Goal: Information Seeking & Learning: Learn about a topic

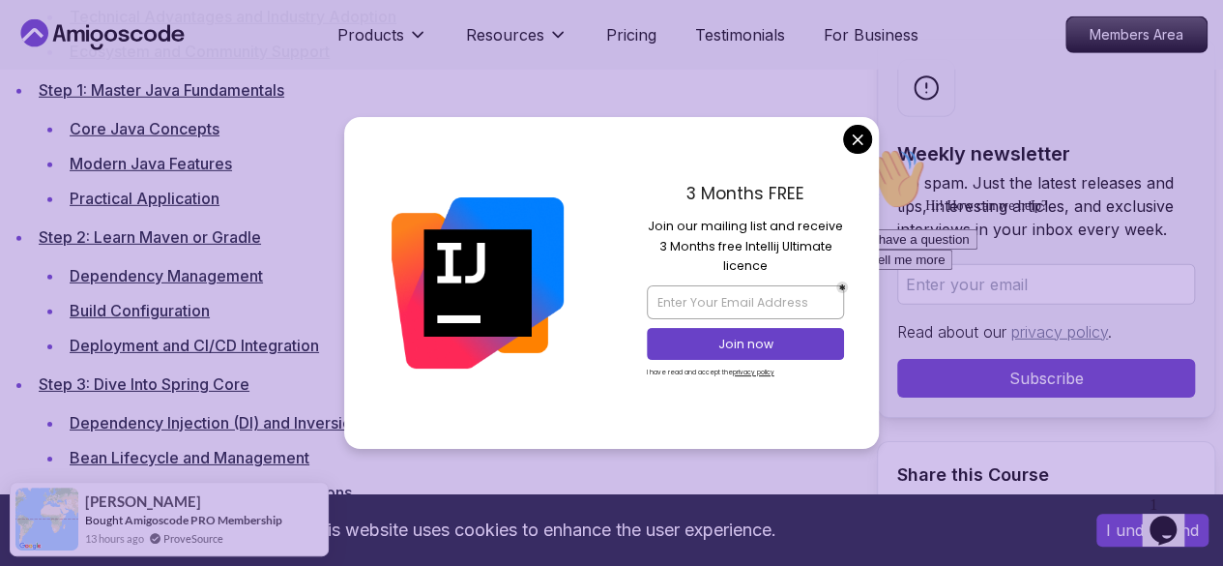
scroll to position [2832, 0]
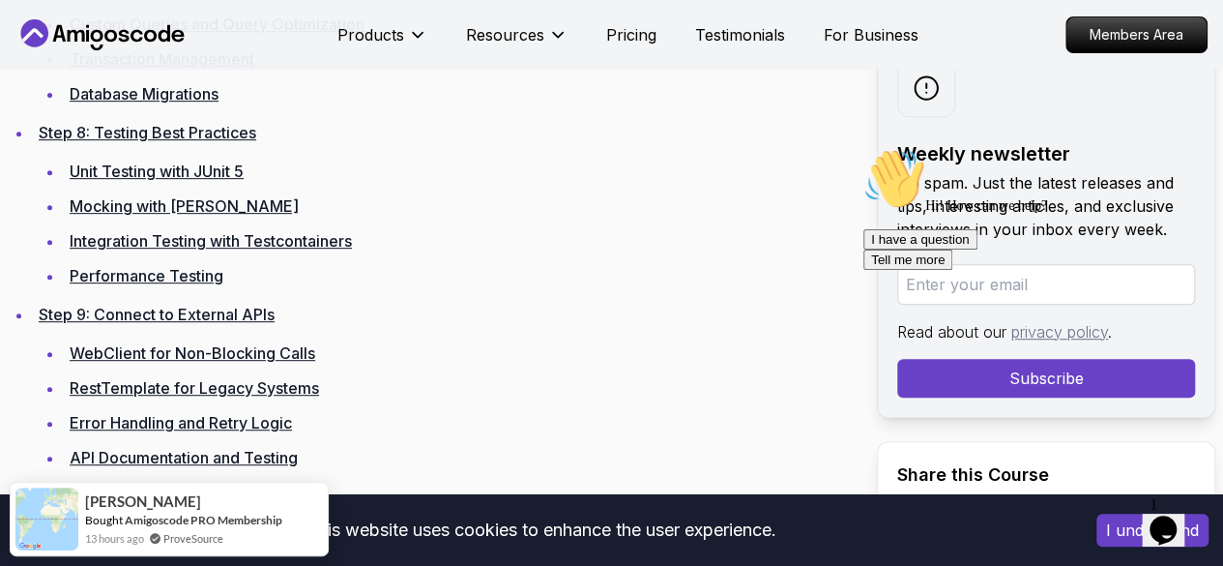
scroll to position [4070, 0]
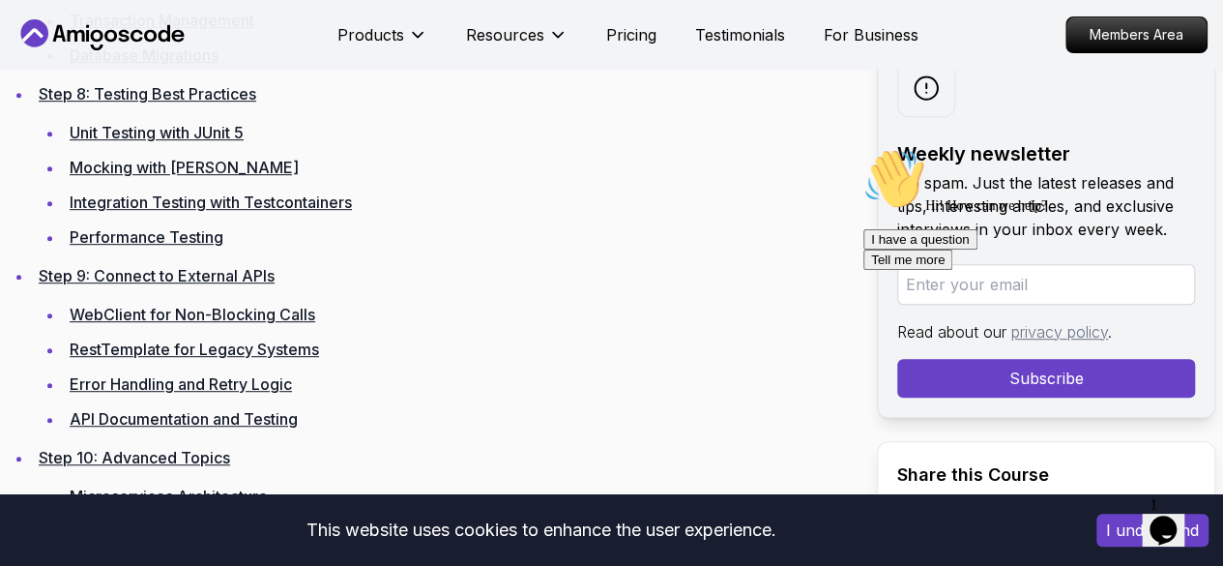
click at [182, 142] on link "Unit Testing with JUnit 5" at bounding box center [157, 132] width 174 height 19
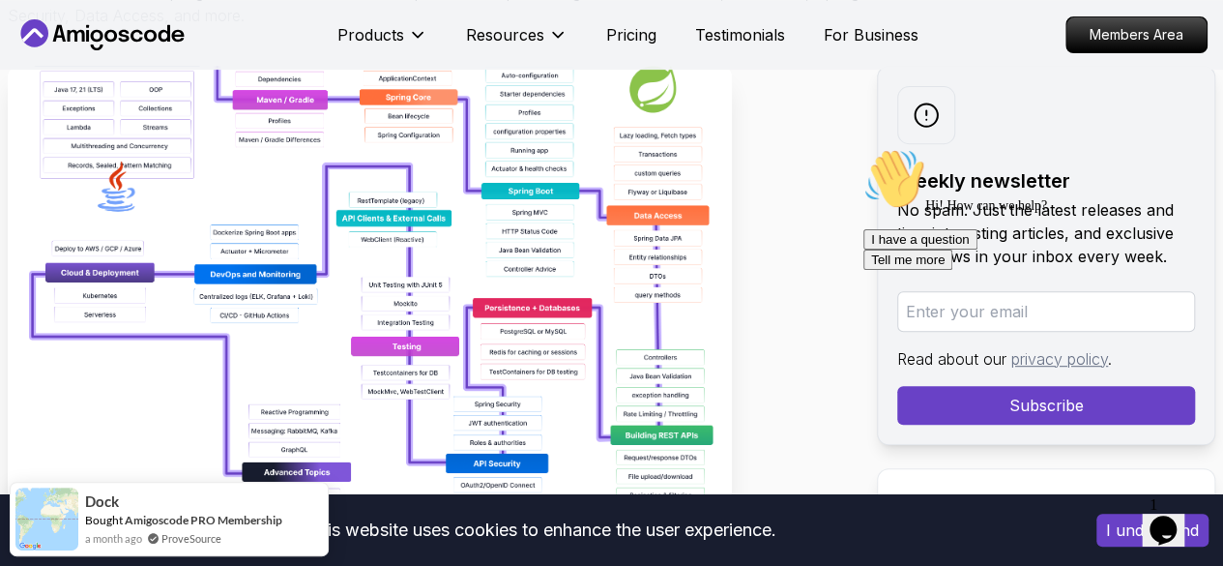
scroll to position [397, 0]
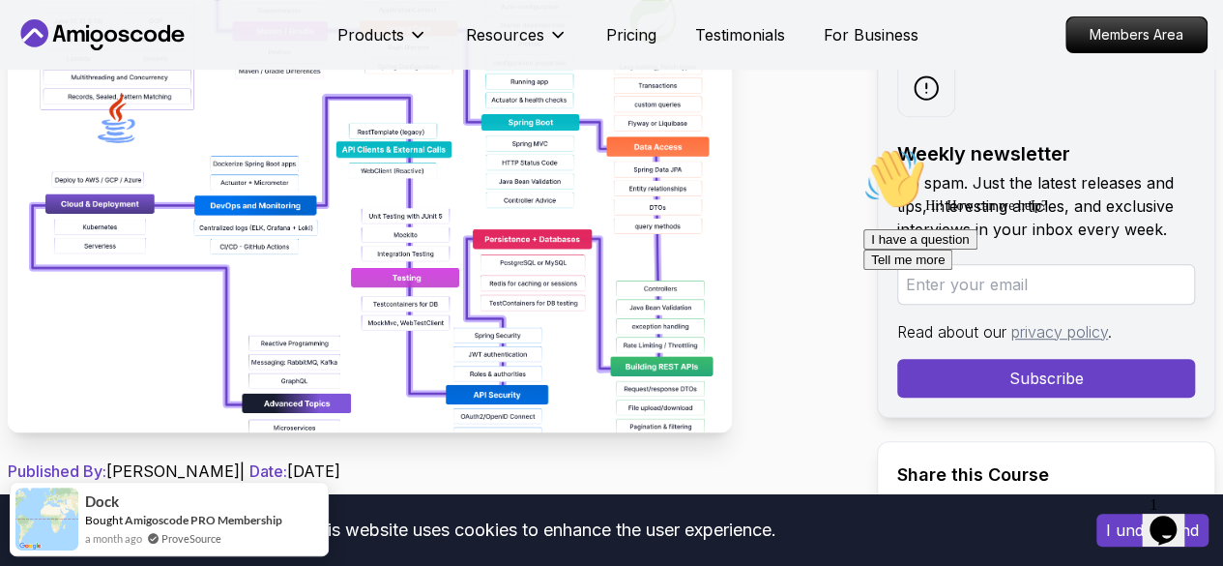
click at [574, 370] on img at bounding box center [370, 214] width 724 height 435
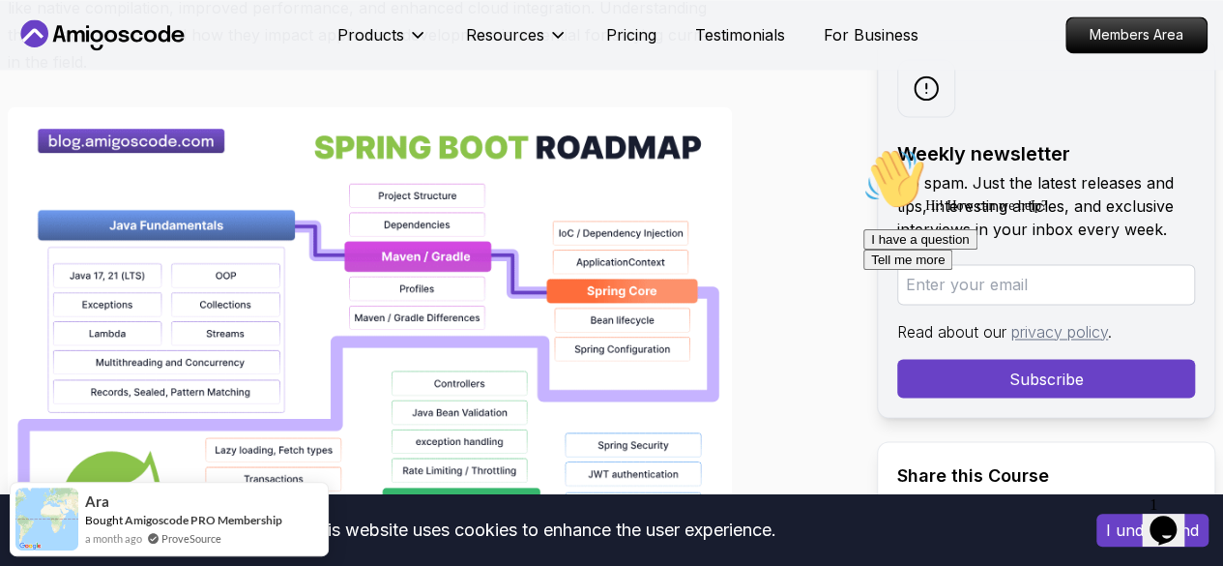
scroll to position [1451, 0]
